Goal: Task Accomplishment & Management: Use online tool/utility

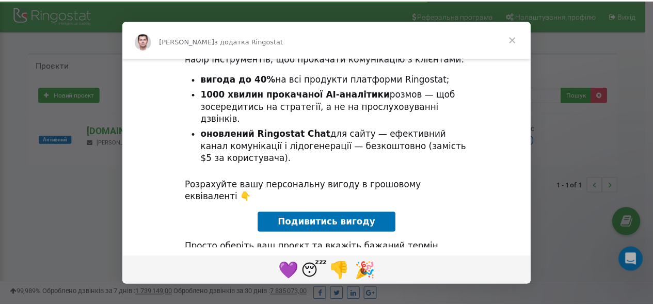
scroll to position [183, 0]
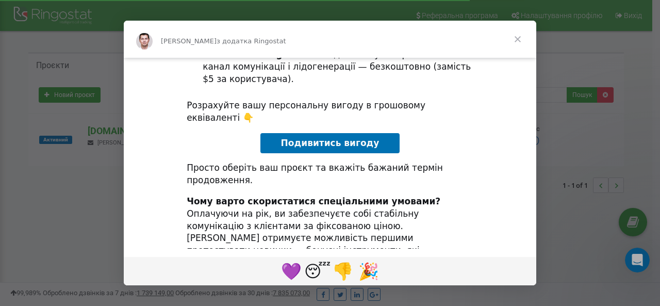
click at [521, 37] on span "Закрити" at bounding box center [517, 39] width 37 height 37
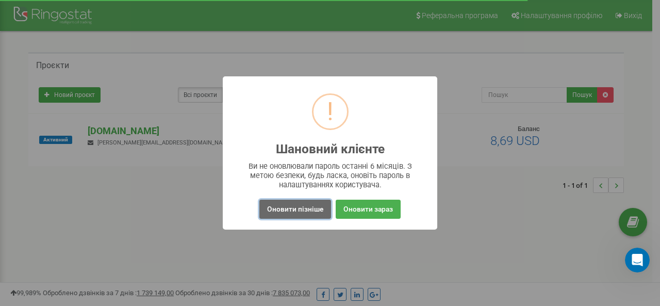
click at [288, 207] on button "Оновити пізніше" at bounding box center [295, 209] width 72 height 19
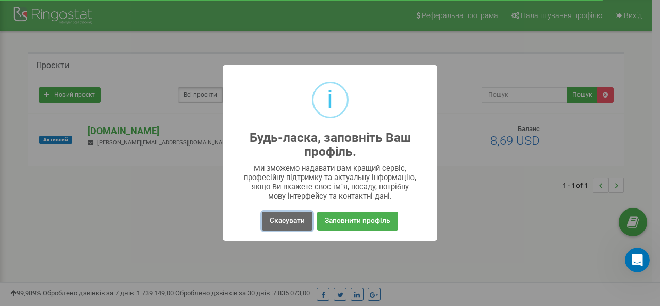
click at [279, 216] on button "Скасувати" at bounding box center [287, 220] width 51 height 19
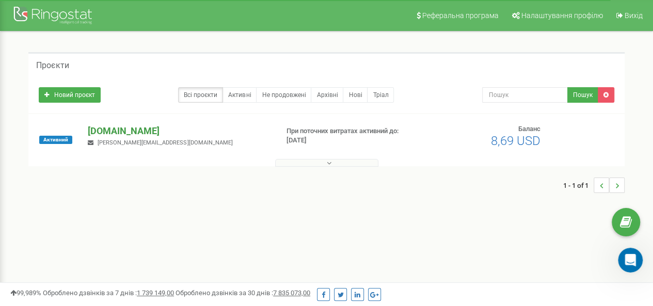
click at [172, 132] on p "isolar.com.ua" at bounding box center [179, 130] width 182 height 13
click at [111, 135] on p "isolar.com.ua" at bounding box center [179, 130] width 182 height 13
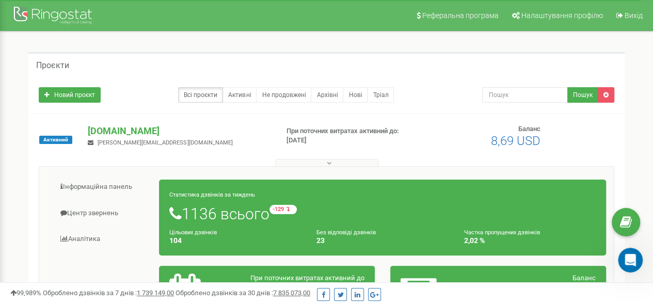
scroll to position [103, 0]
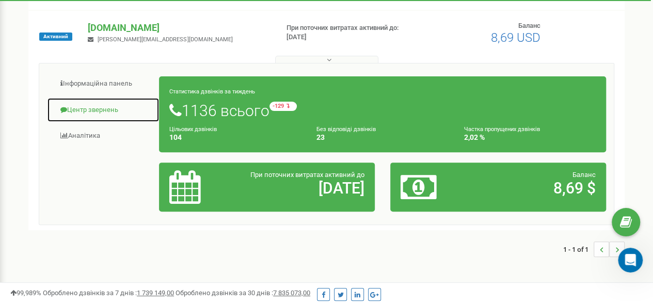
click at [86, 116] on link "Центр звернень" at bounding box center [103, 109] width 112 height 25
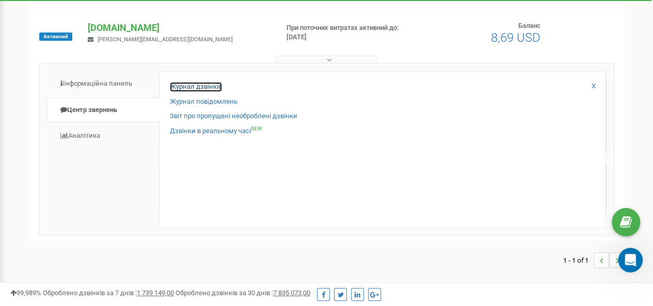
click at [218, 85] on link "Журнал дзвінків" at bounding box center [196, 87] width 52 height 10
